Goal: Transaction & Acquisition: Purchase product/service

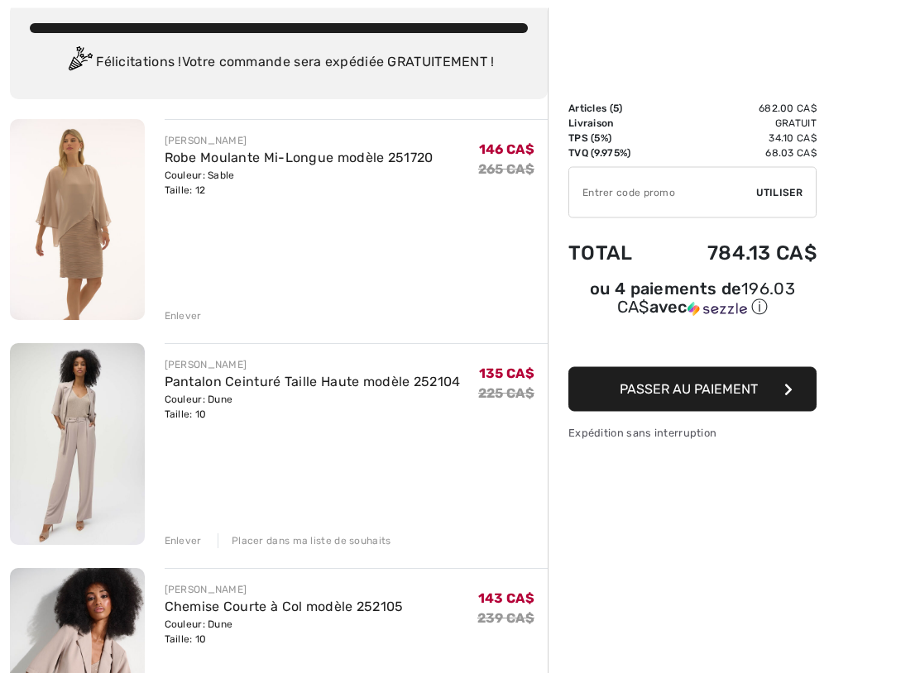
scroll to position [98, 0]
click at [185, 543] on div "Enlever" at bounding box center [183, 541] width 37 height 15
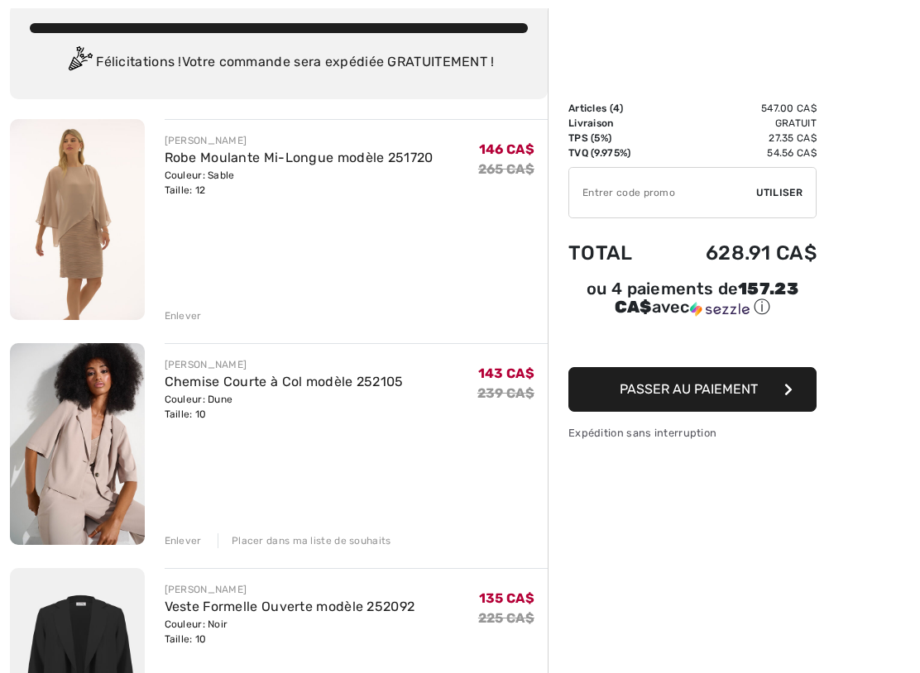
click at [185, 544] on div "Enlever" at bounding box center [183, 541] width 37 height 15
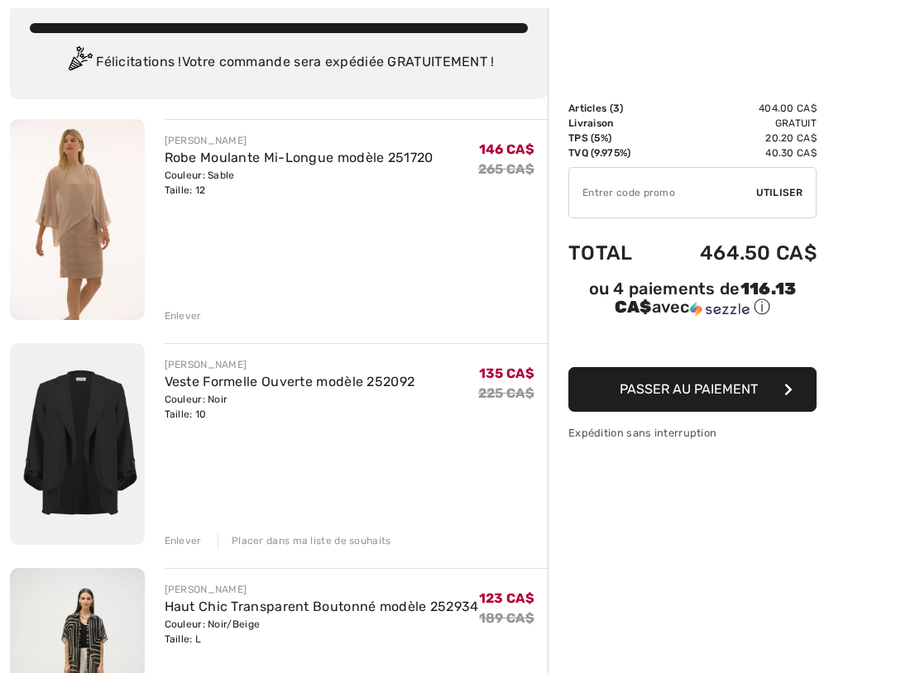
click at [187, 312] on div "Enlever" at bounding box center [183, 316] width 37 height 15
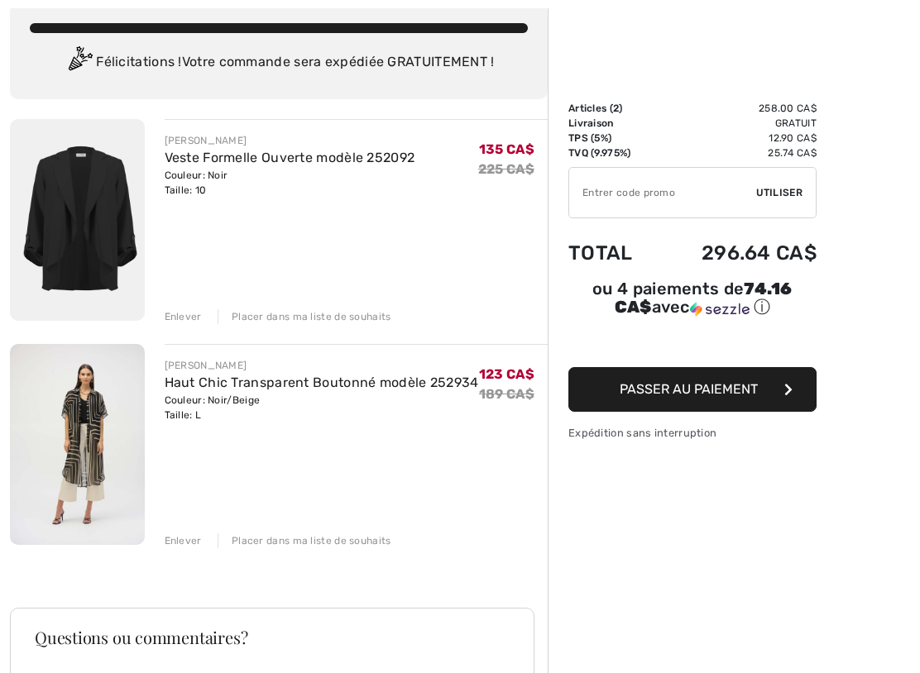
click at [618, 193] on input "TEXT" at bounding box center [662, 193] width 187 height 50
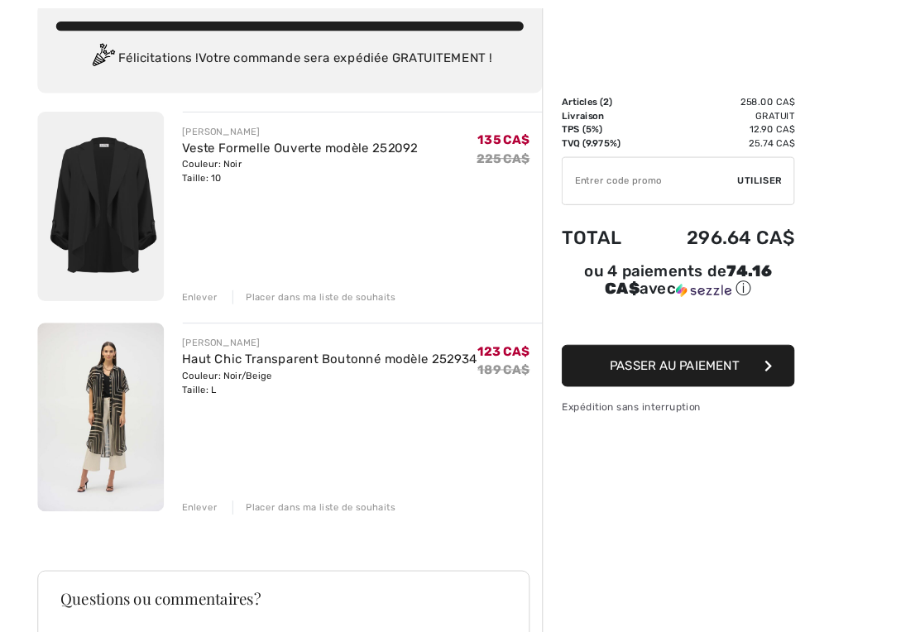
scroll to position [97, 0]
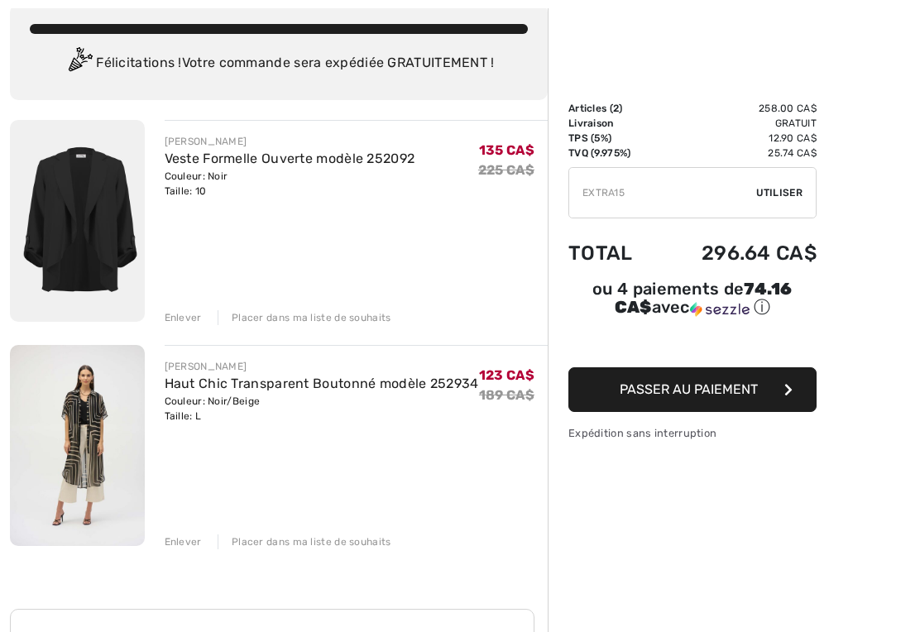
type input "EXTRA15"
click at [776, 203] on div "✔ Utiliser Enlever" at bounding box center [692, 192] width 248 height 51
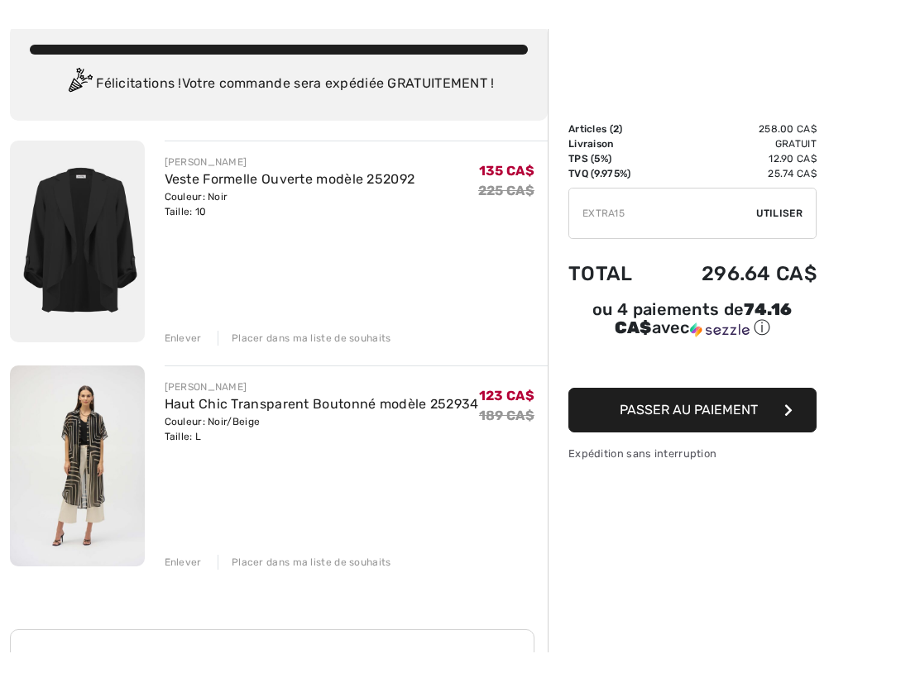
scroll to position [98, 0]
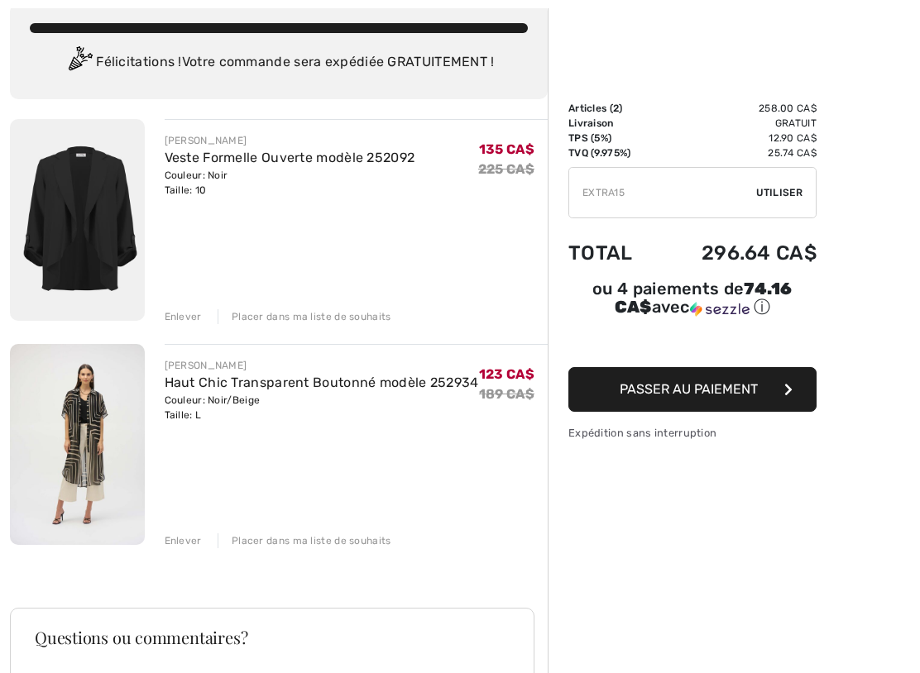
click at [772, 198] on span "Utiliser" at bounding box center [779, 192] width 46 height 15
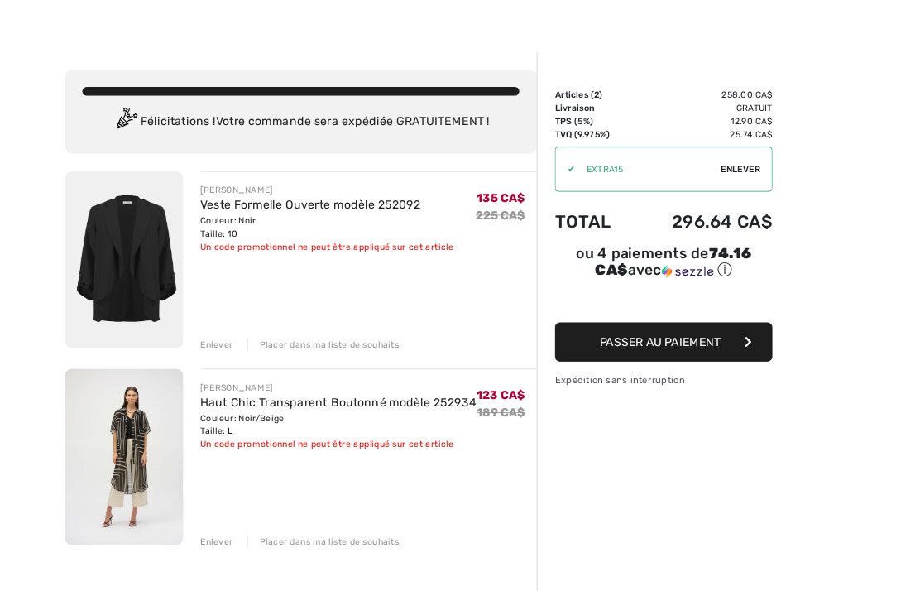
scroll to position [0, 0]
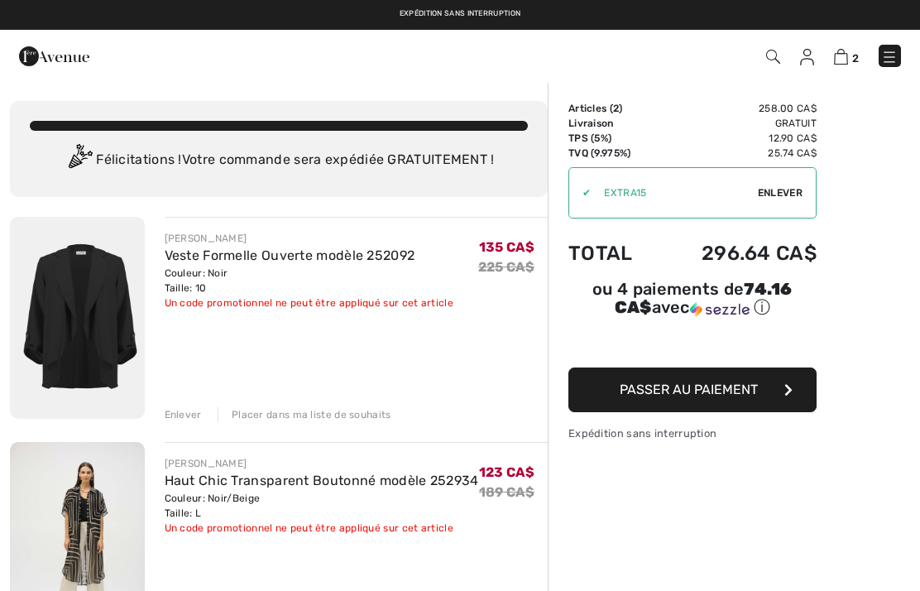
click at [893, 59] on img at bounding box center [889, 57] width 17 height 17
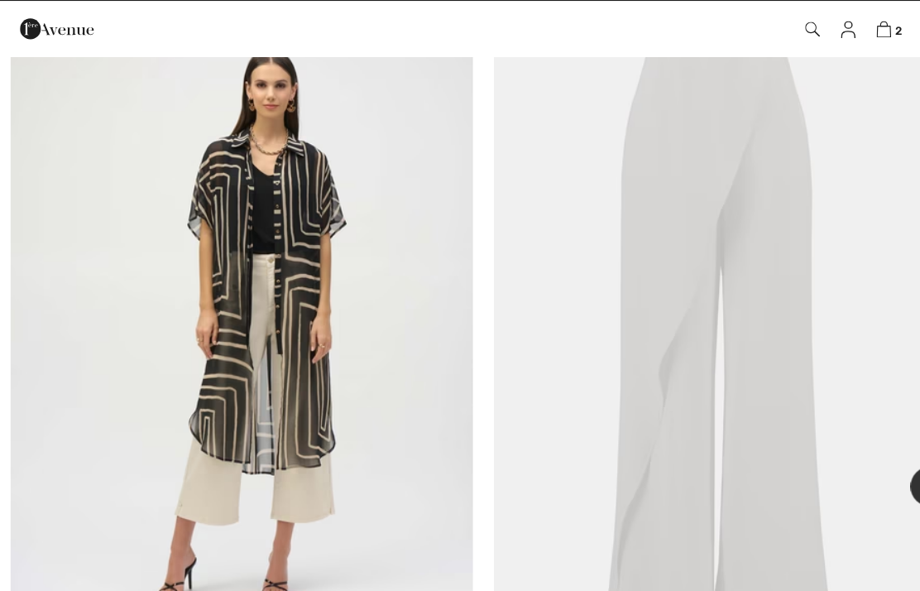
click at [838, 49] on img at bounding box center [841, 57] width 14 height 16
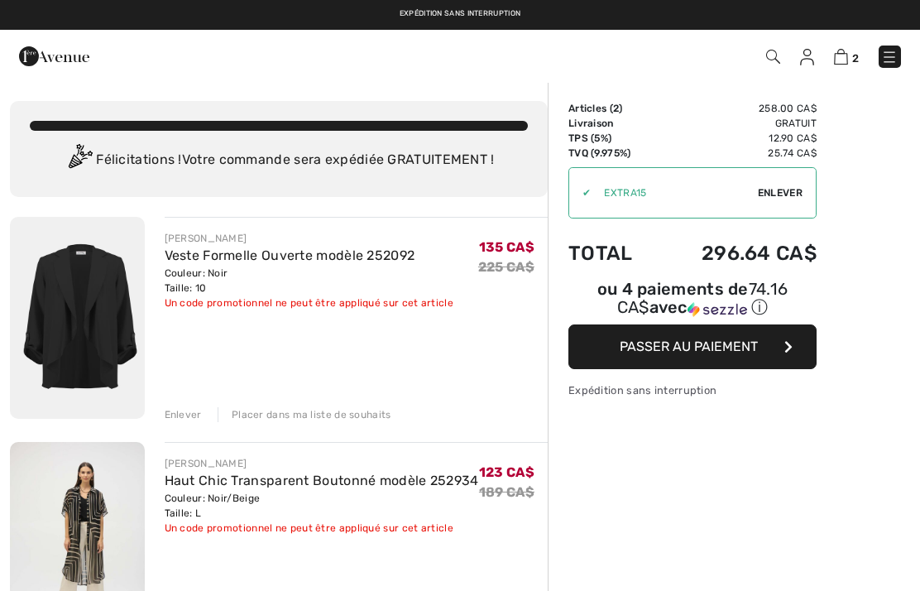
checkbox input "true"
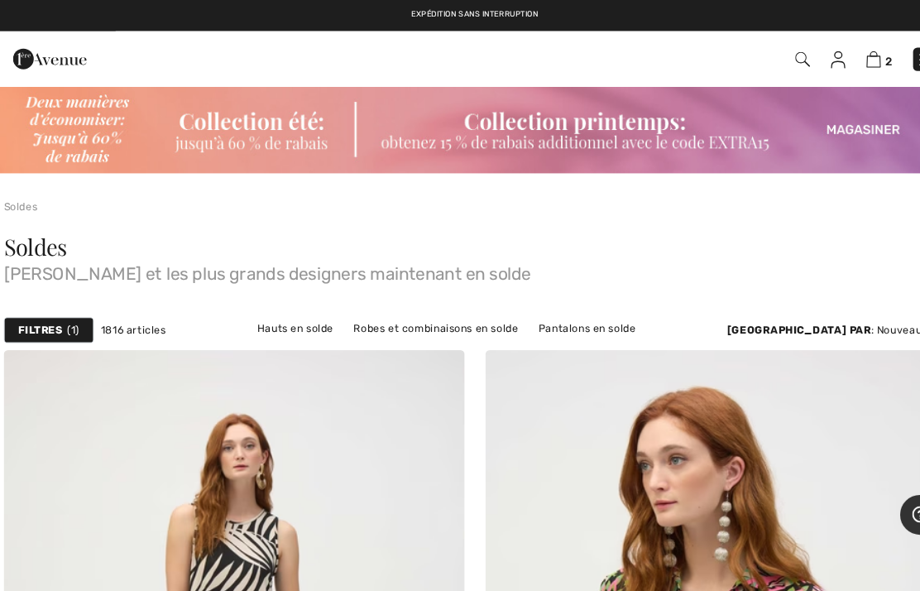
click at [838, 61] on img at bounding box center [841, 57] width 14 height 16
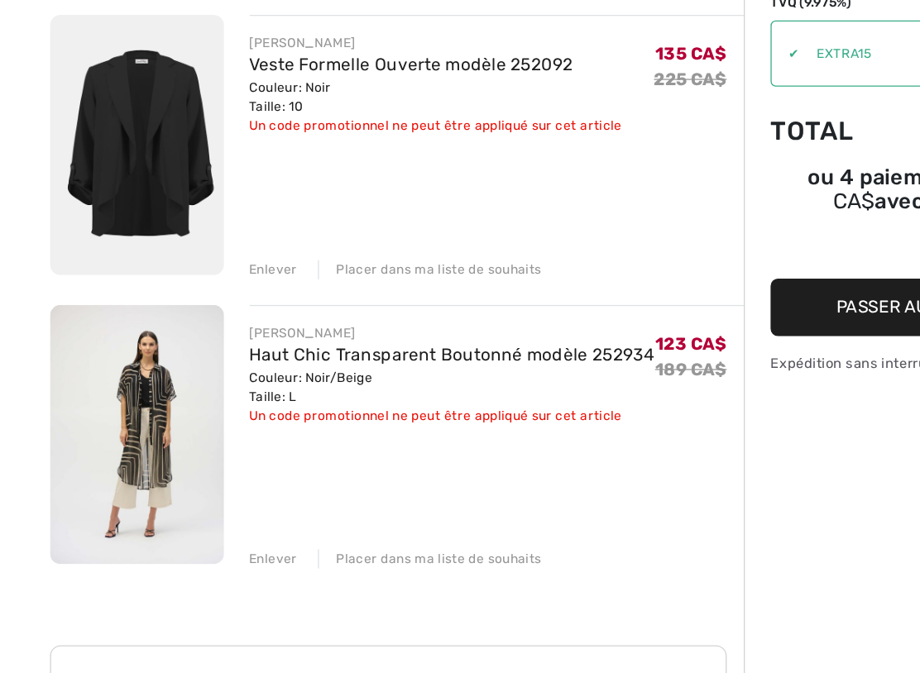
scroll to position [111, 0]
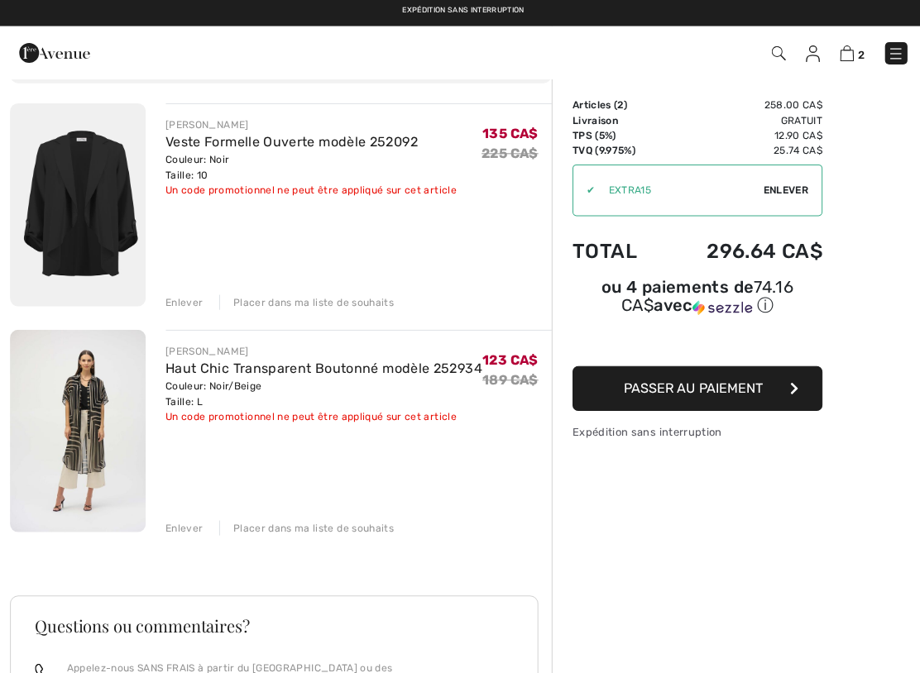
click at [688, 385] on span "Passer au paiement" at bounding box center [689, 389] width 138 height 16
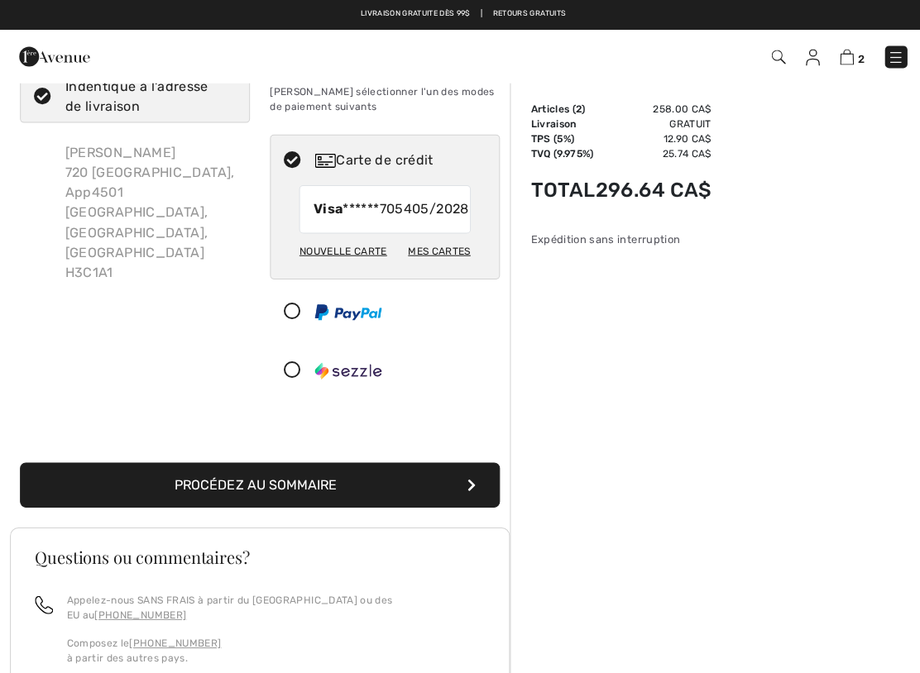
scroll to position [55, 0]
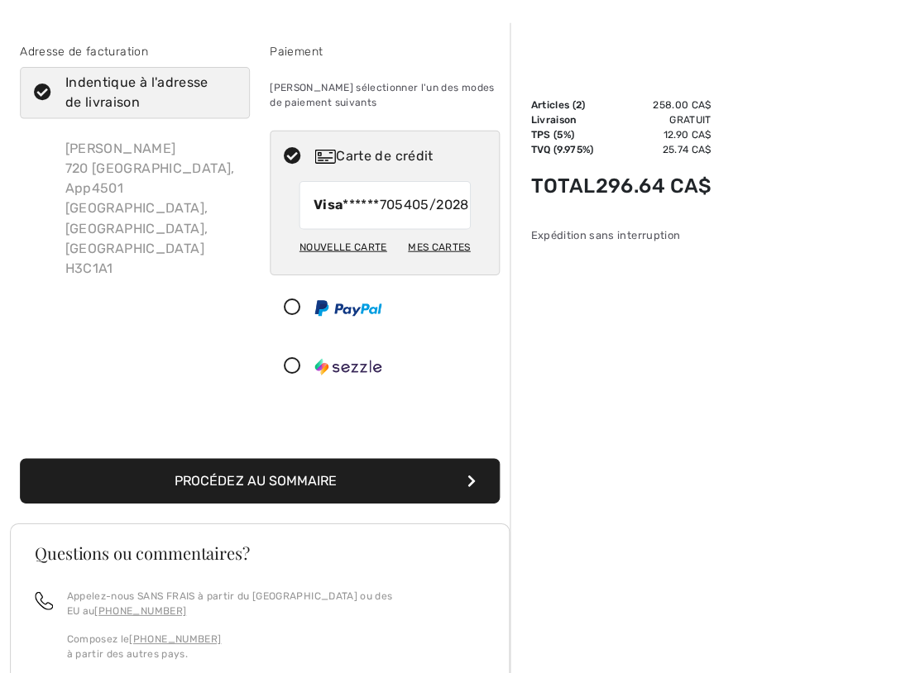
click at [345, 504] on button "Procédez au sommaire" at bounding box center [258, 481] width 476 height 45
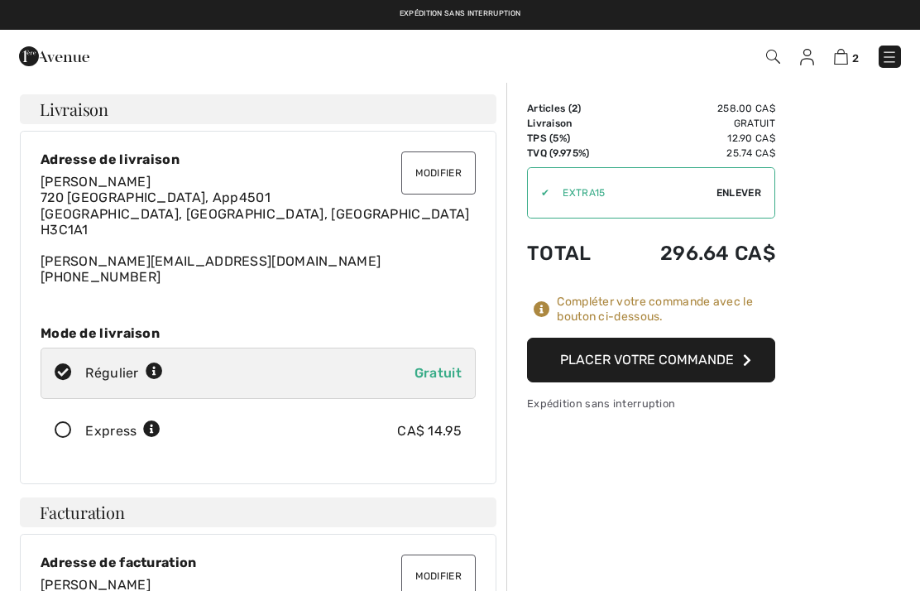
checkbox input "true"
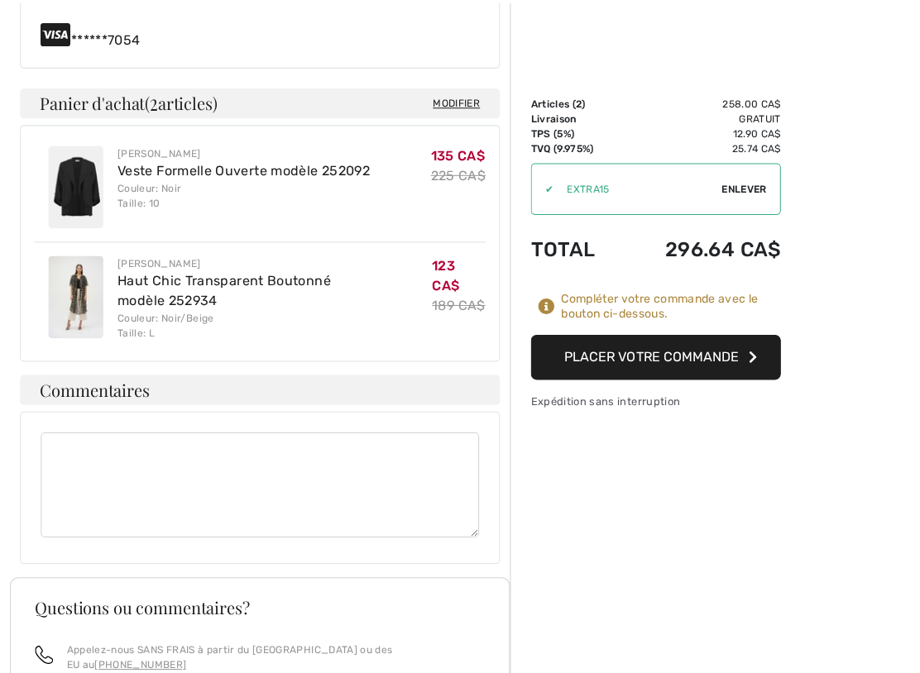
scroll to position [715, 0]
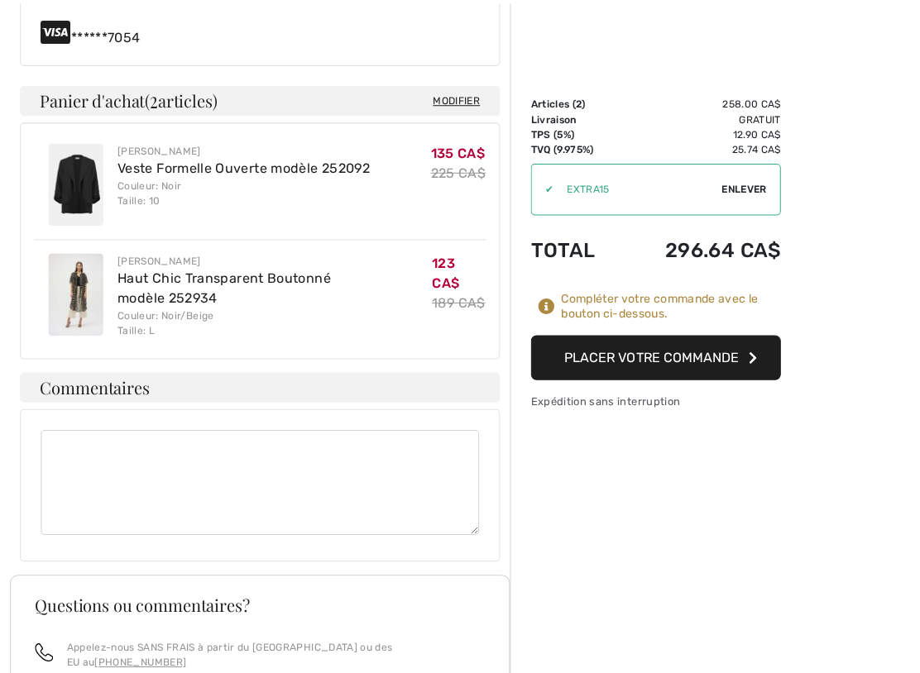
click at [663, 350] on button "Placer votre commande" at bounding box center [651, 359] width 248 height 45
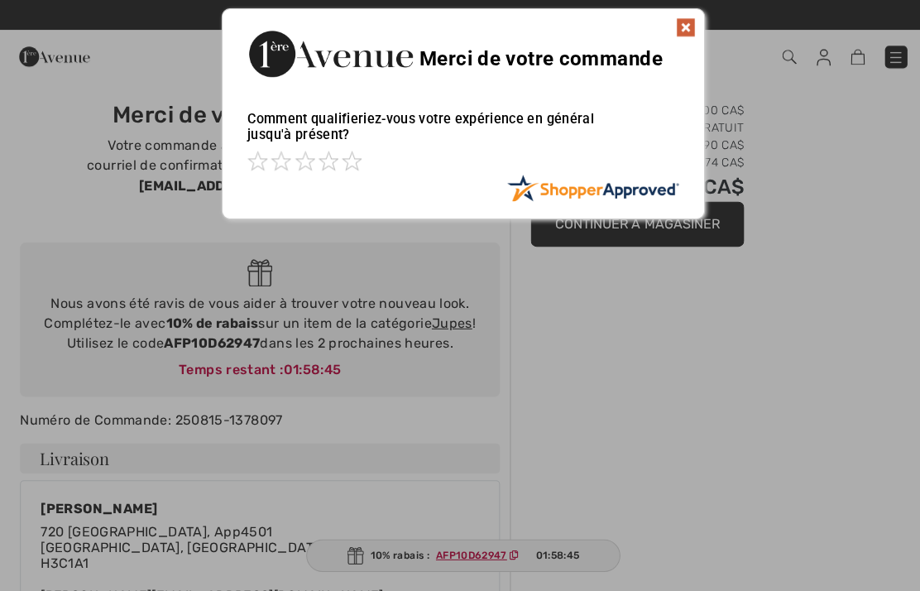
click at [686, 27] on img at bounding box center [681, 27] width 20 height 20
